Goal: Navigation & Orientation: Find specific page/section

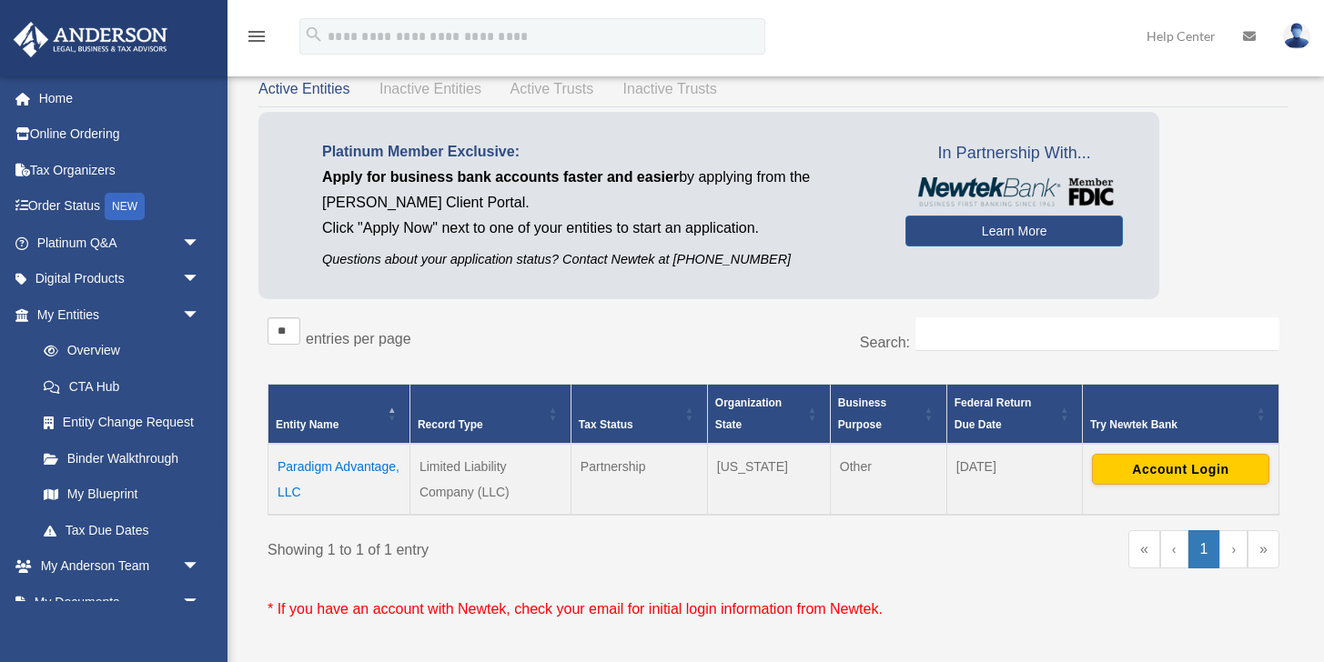
scroll to position [82, 0]
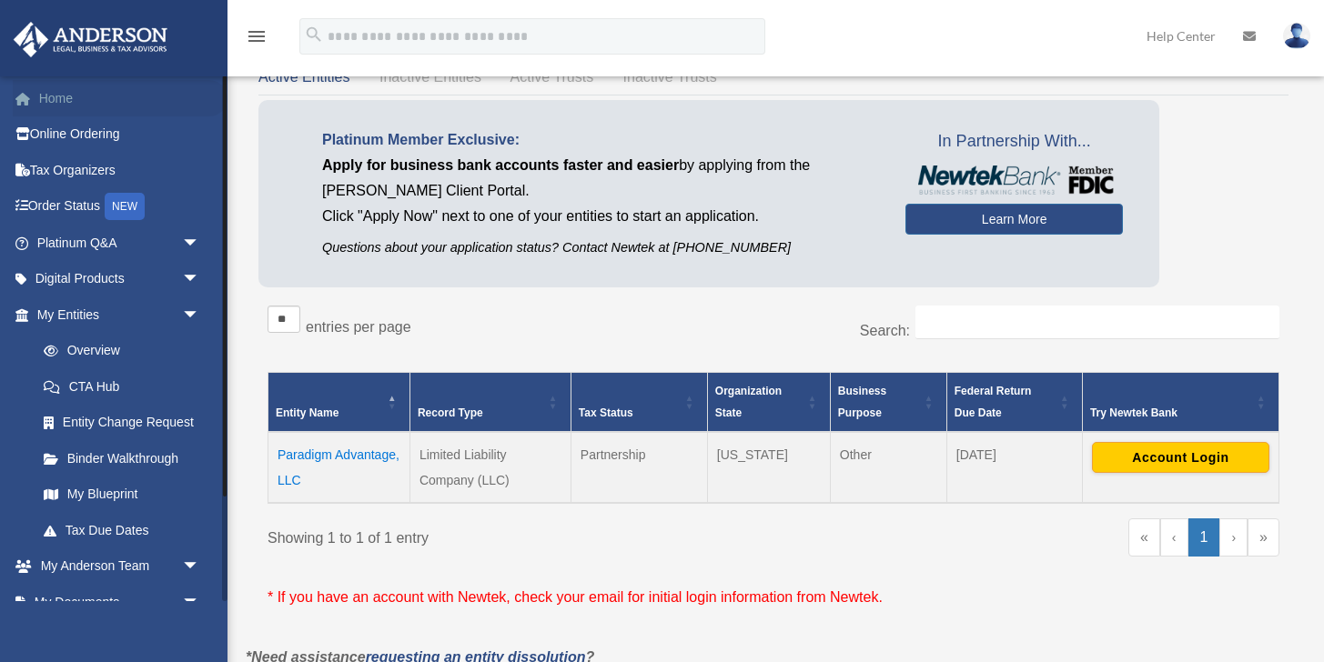
click at [59, 97] on link "Home" at bounding box center [120, 98] width 215 height 36
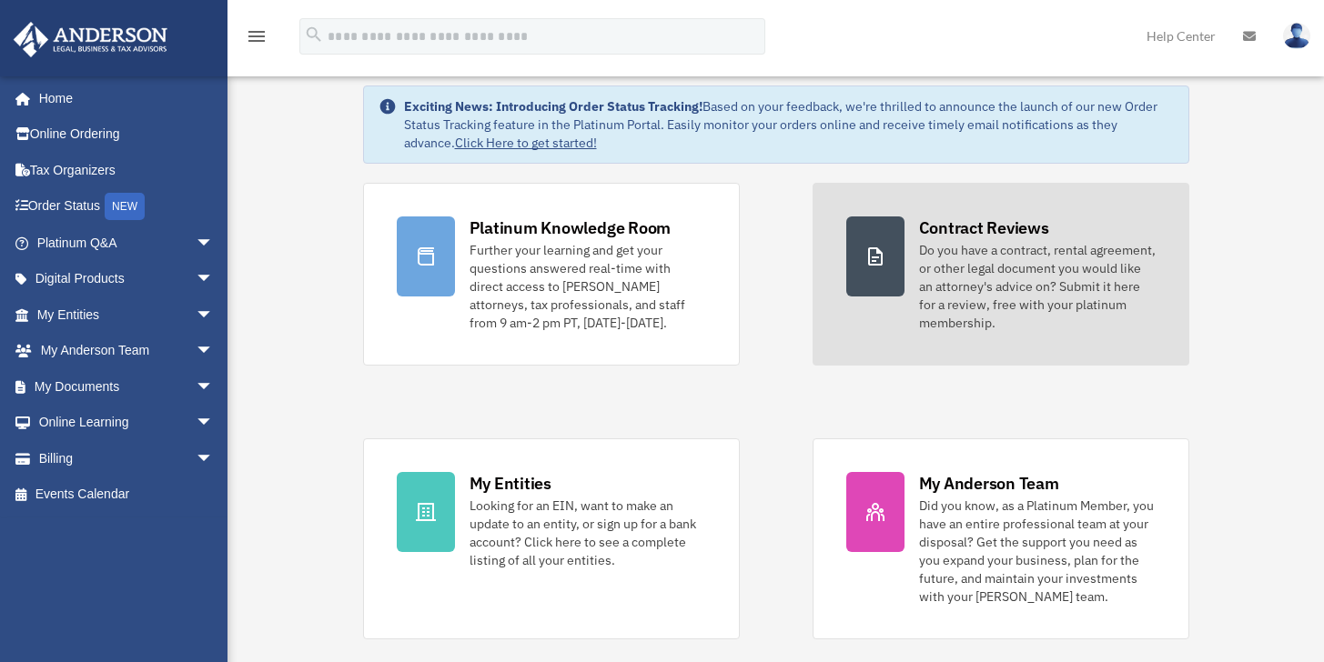
scroll to position [112, 0]
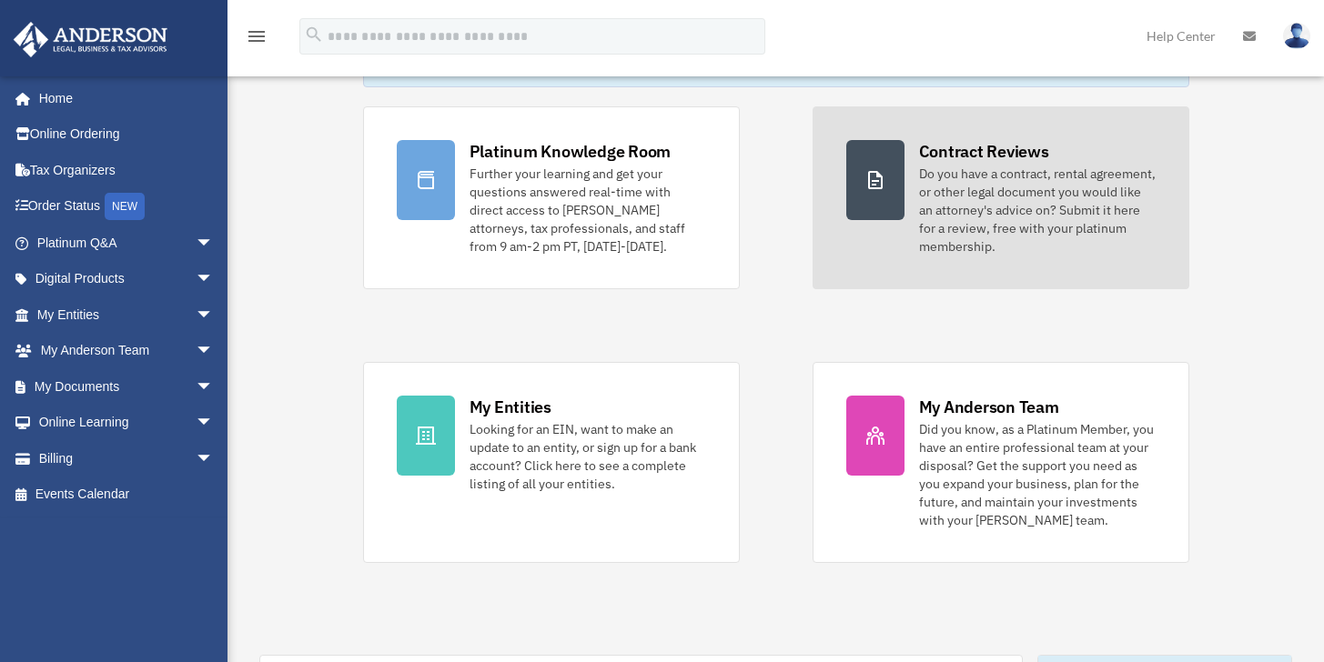
click at [943, 396] on div "My Anderson Team" at bounding box center [989, 407] width 140 height 23
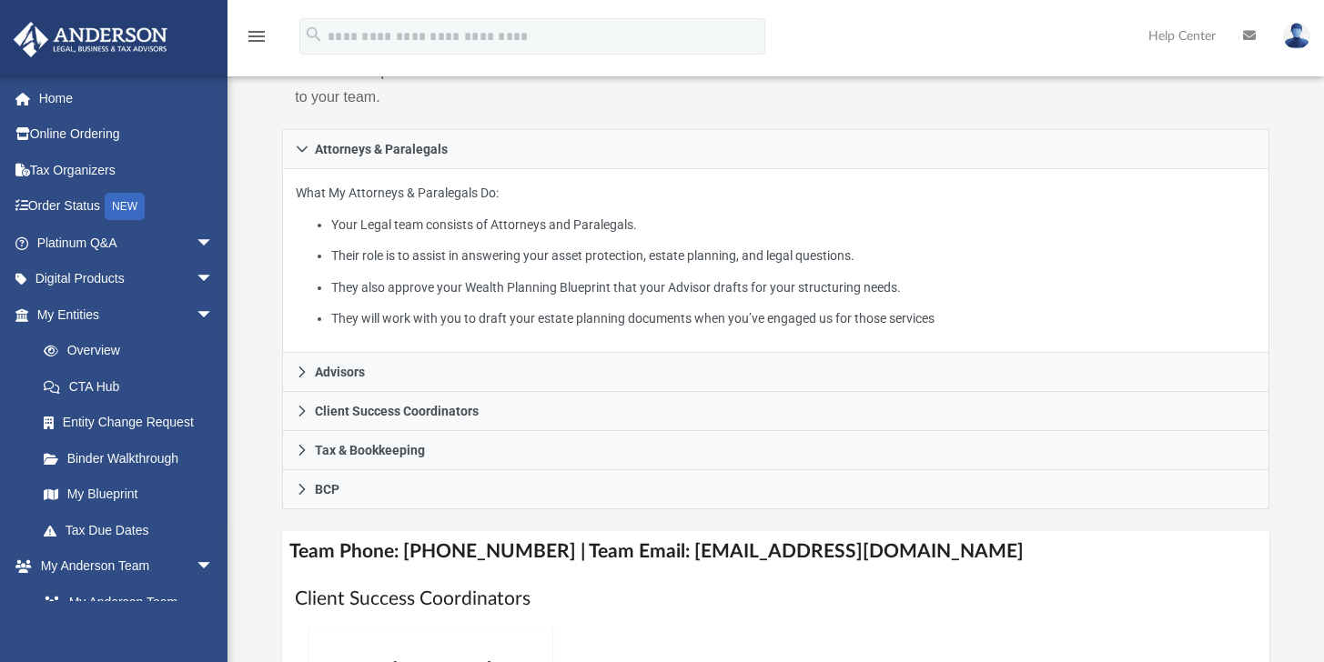
scroll to position [315, 0]
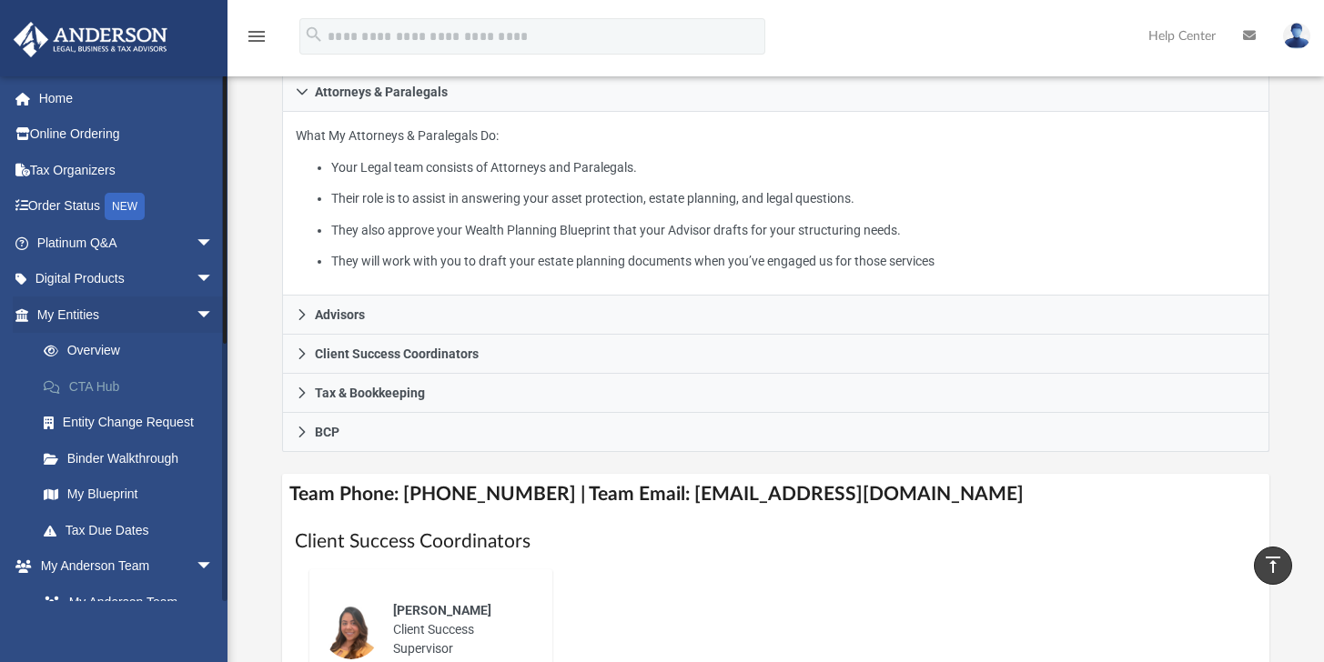
click at [88, 387] on link "CTA Hub" at bounding box center [133, 386] width 216 height 36
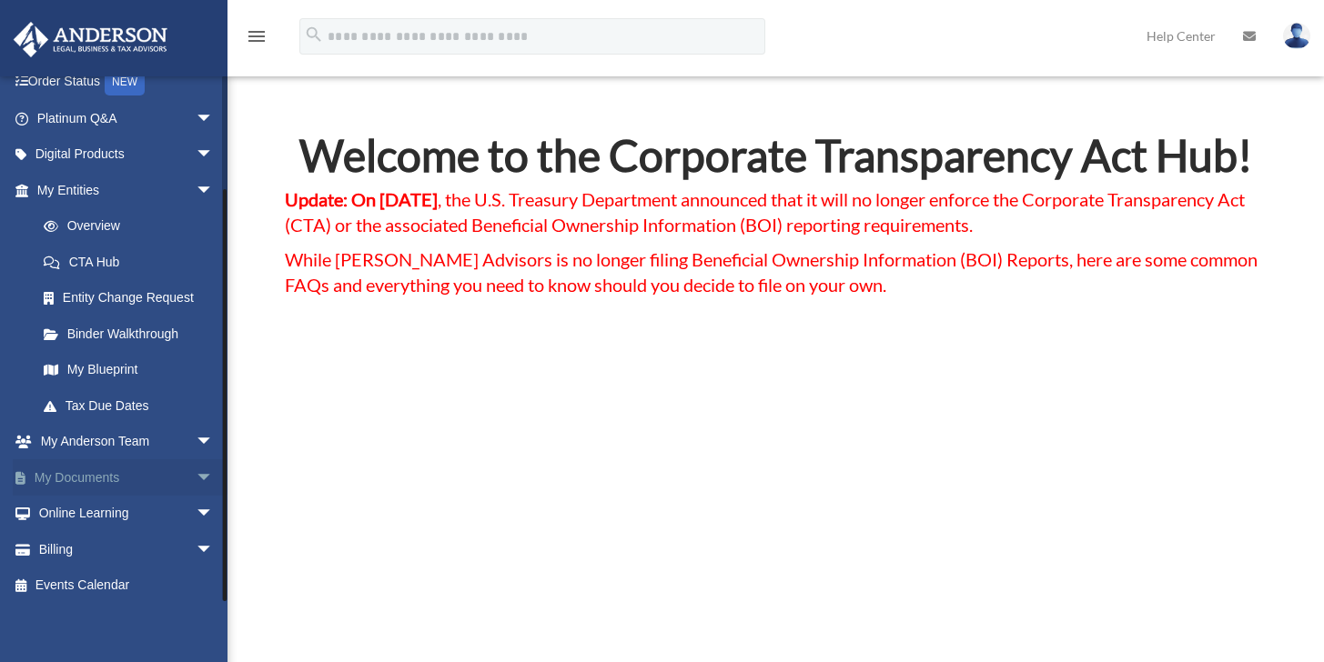
scroll to position [131, 0]
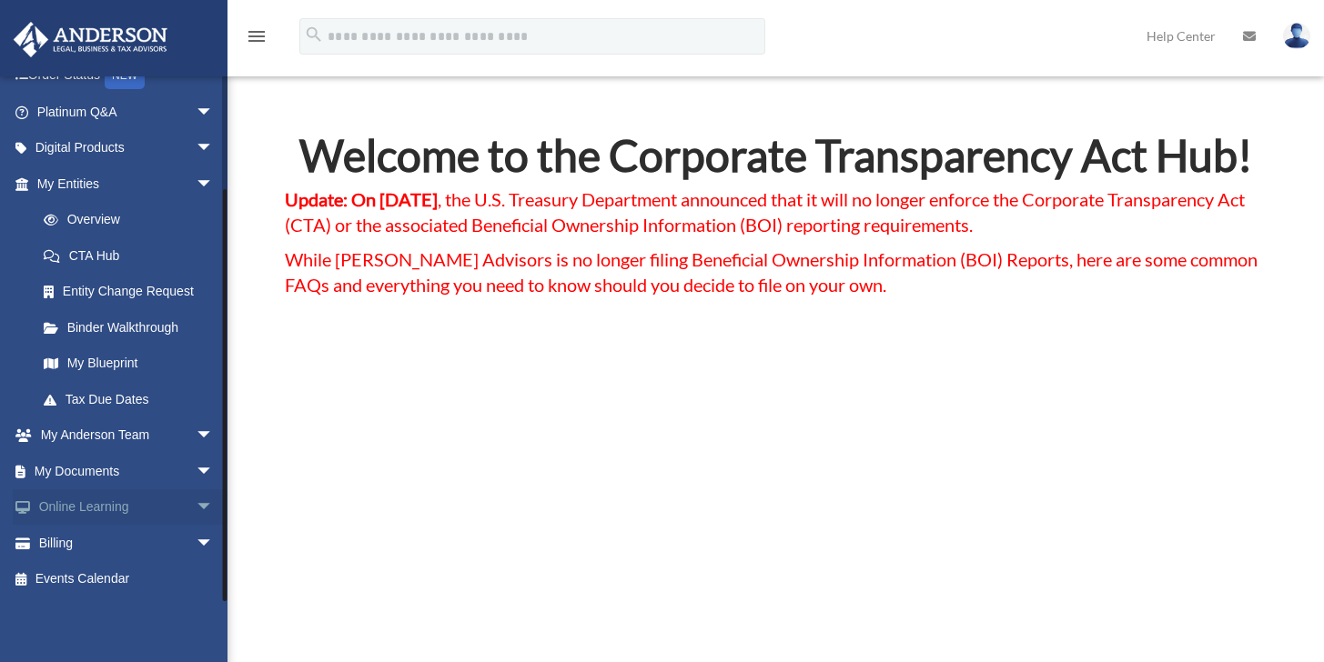
click at [130, 509] on link "Online Learning arrow_drop_down" at bounding box center [127, 507] width 228 height 36
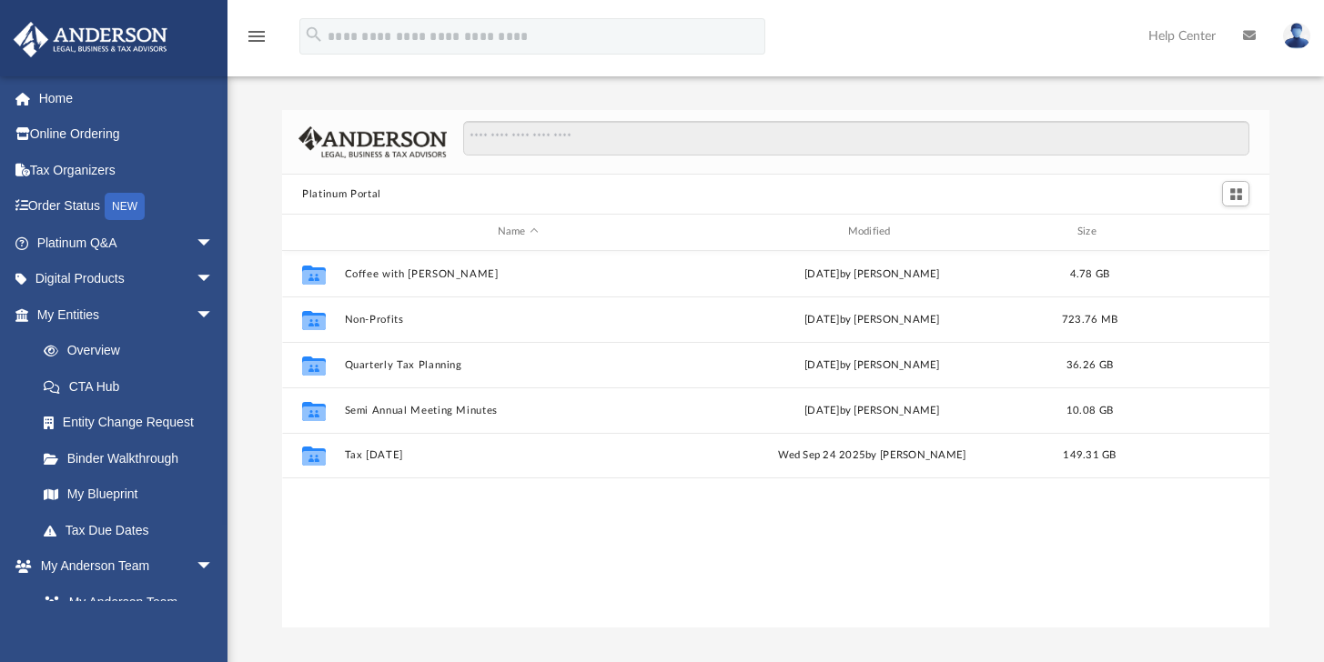
scroll to position [400, 973]
click at [145, 467] on link "Binder Walkthrough" at bounding box center [133, 458] width 216 height 36
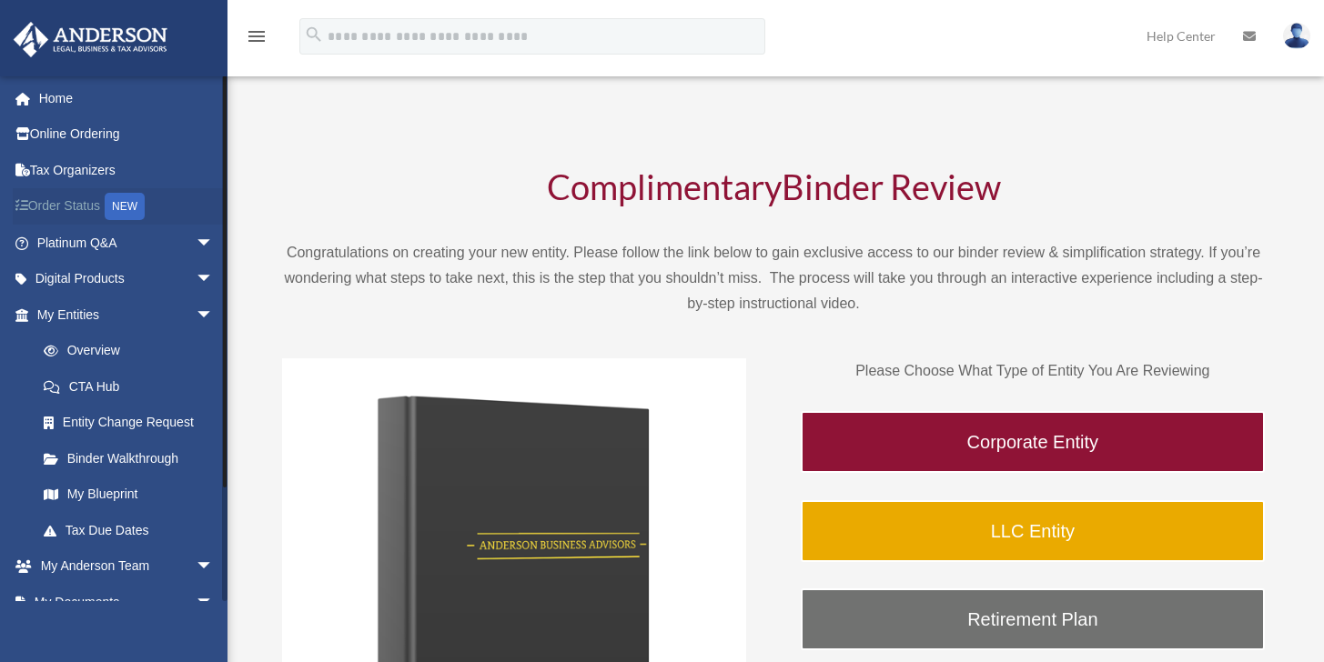
click at [59, 207] on link "Order Status NEW" at bounding box center [127, 206] width 228 height 37
